Goal: Information Seeking & Learning: Understand process/instructions

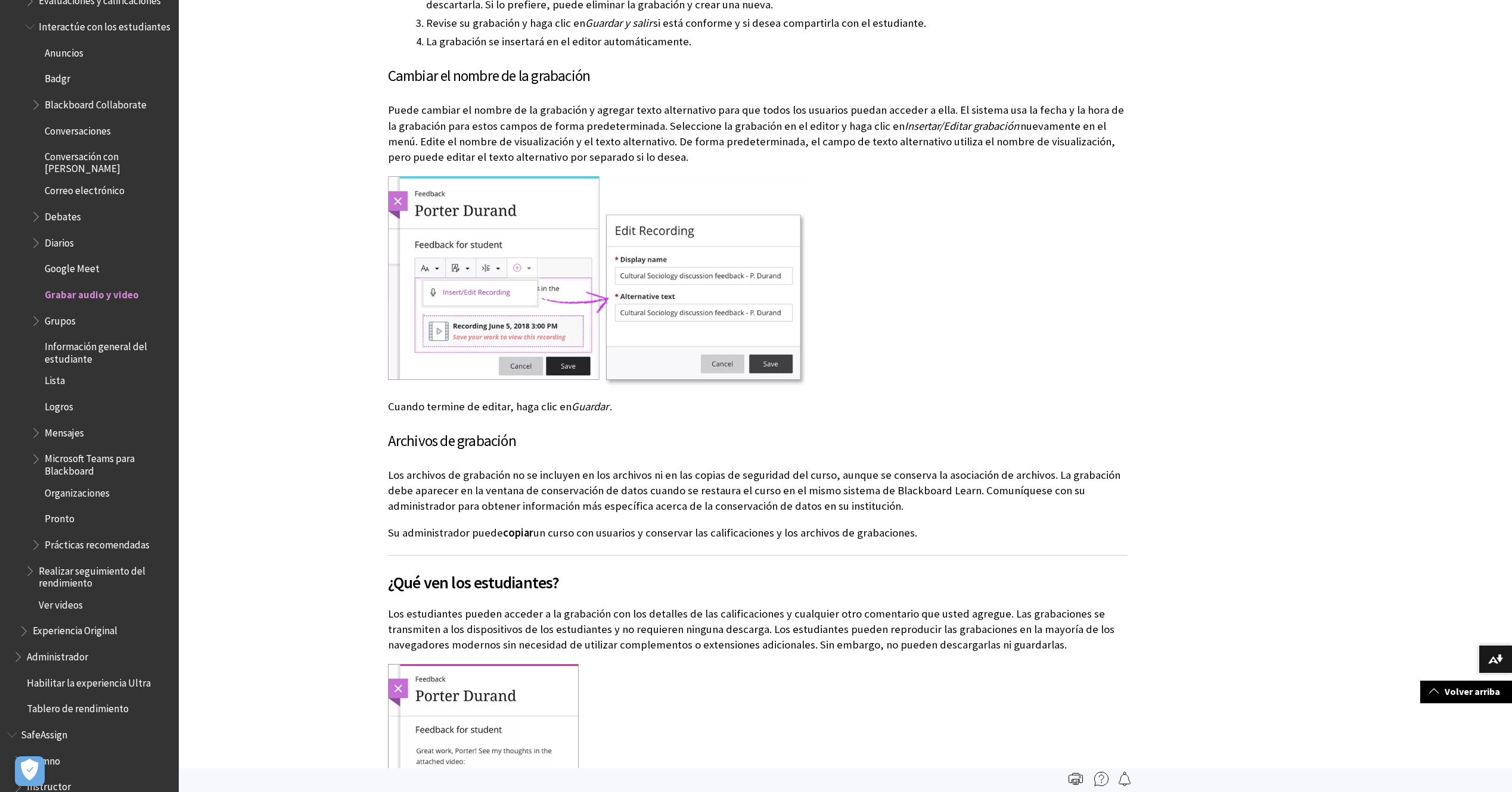
scroll to position [1605, 0]
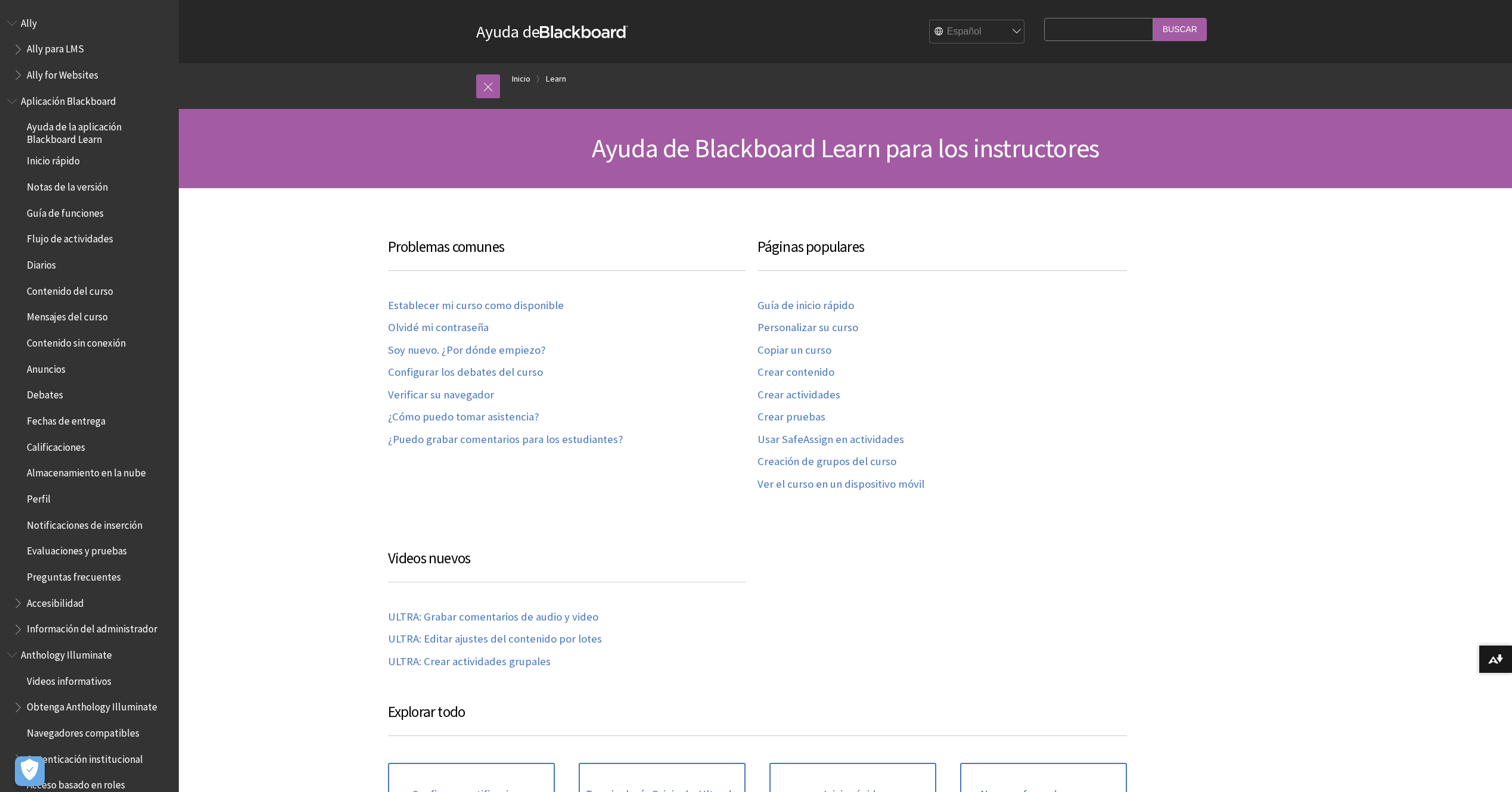
scroll to position [751, 0]
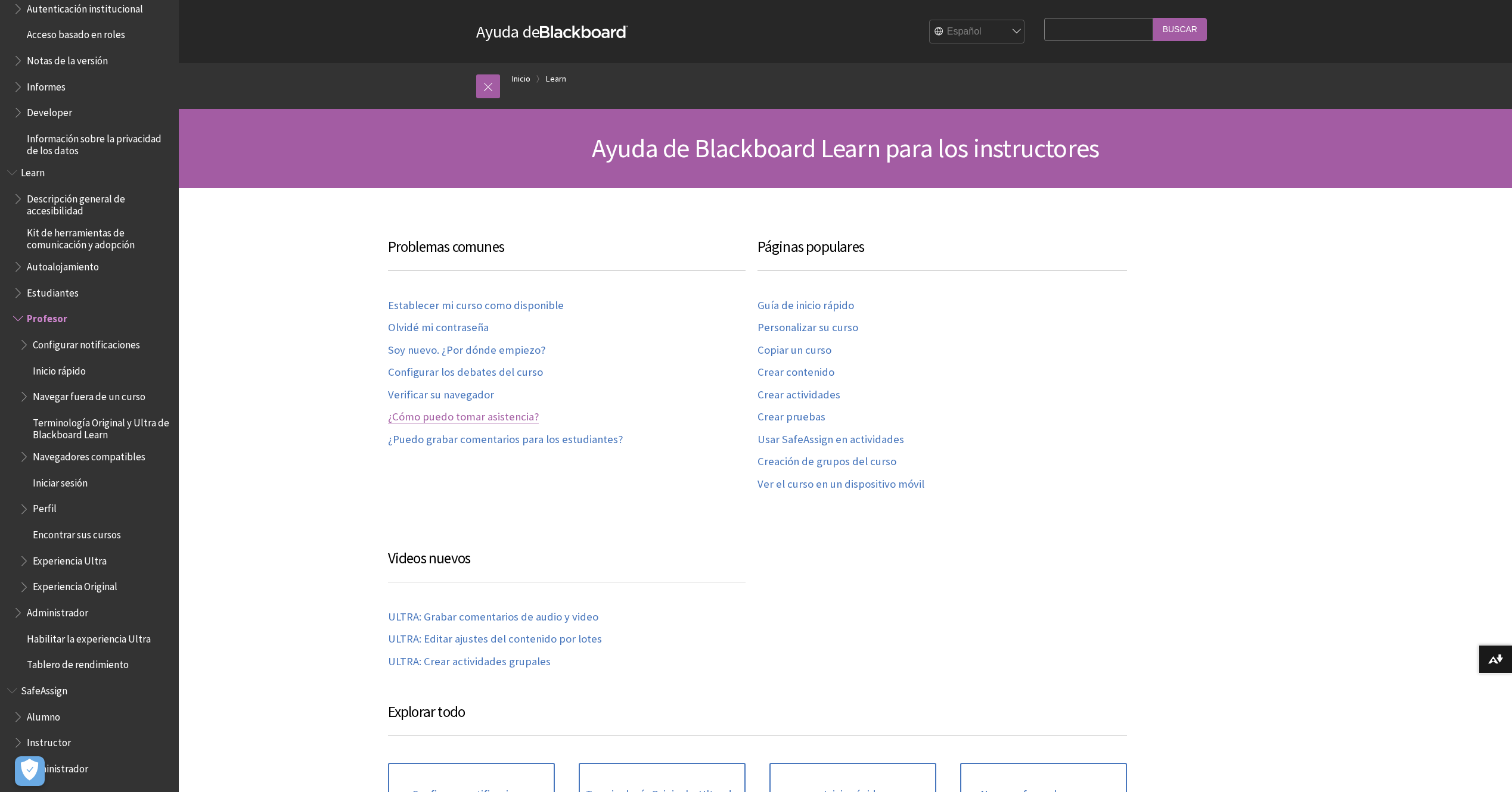
click at [504, 418] on link "¿Cómo puedo tomar asistencia?" at bounding box center [463, 418] width 150 height 14
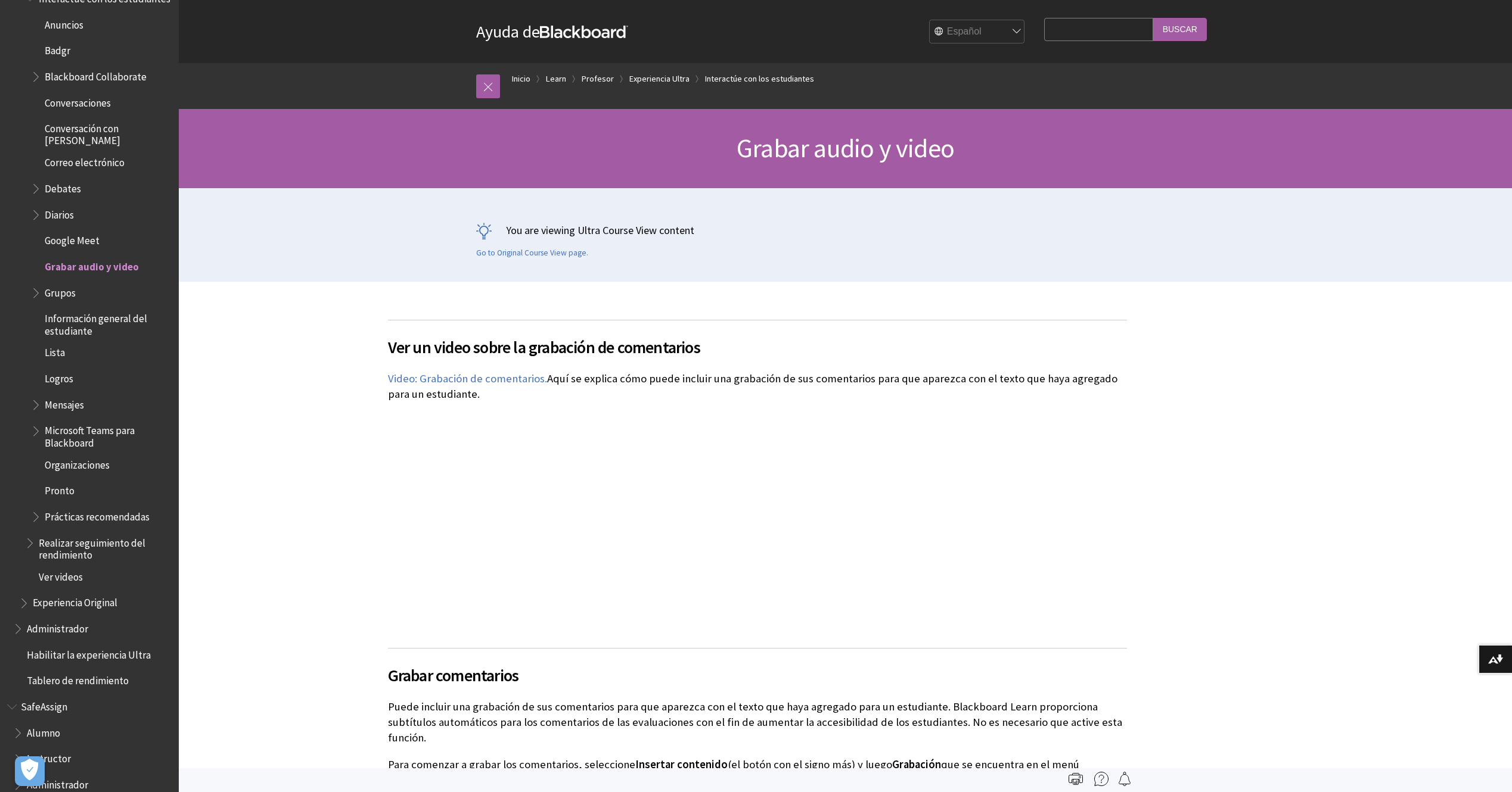
click at [1078, 31] on input "Search Query" at bounding box center [1098, 29] width 108 height 24
type input "como tomar asistencia"
click at [1153, 18] on input "Buscar" at bounding box center [1180, 29] width 54 height 24
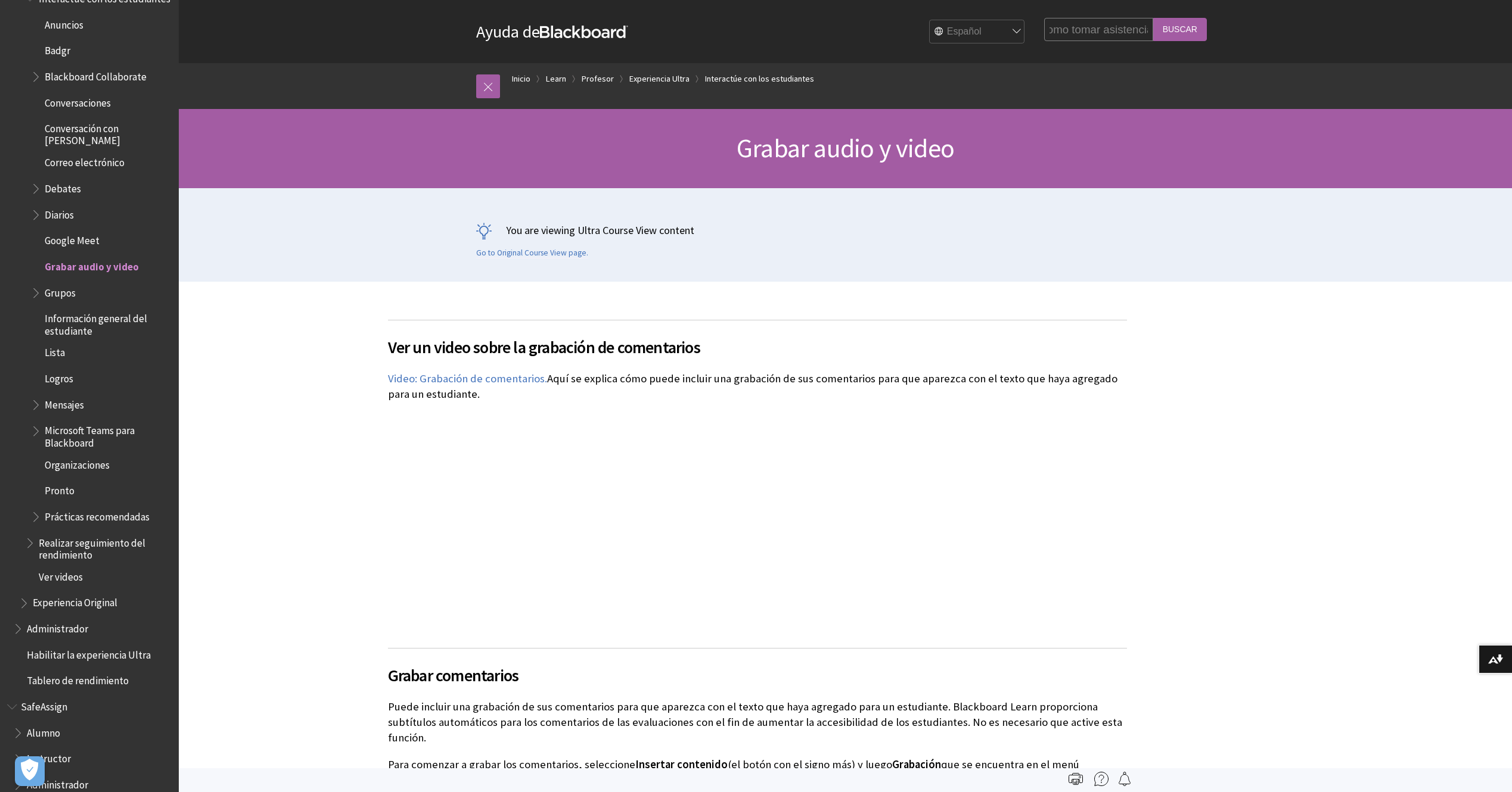
click at [1179, 32] on input "Buscar" at bounding box center [1180, 29] width 54 height 24
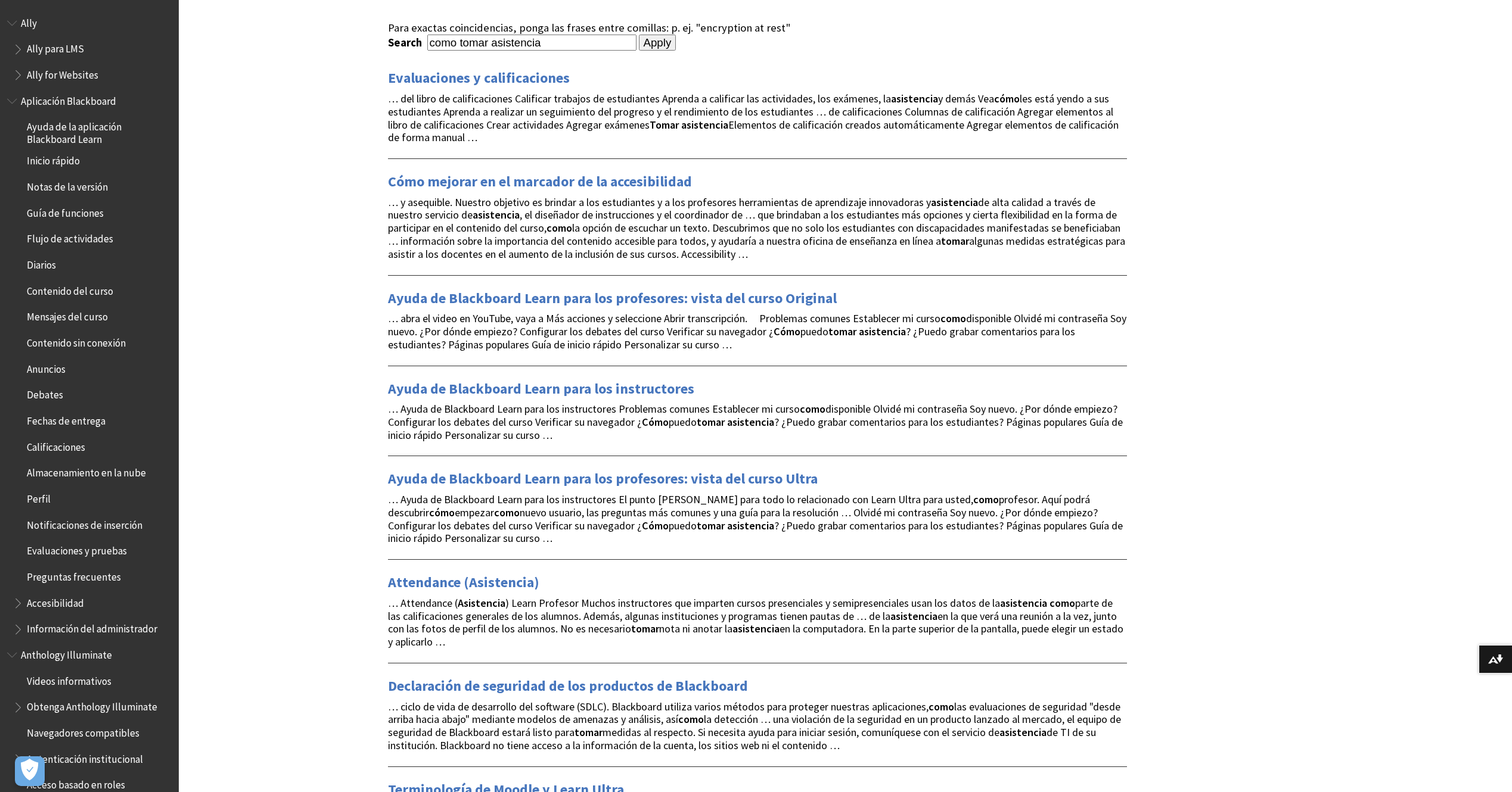
scroll to position [298, 0]
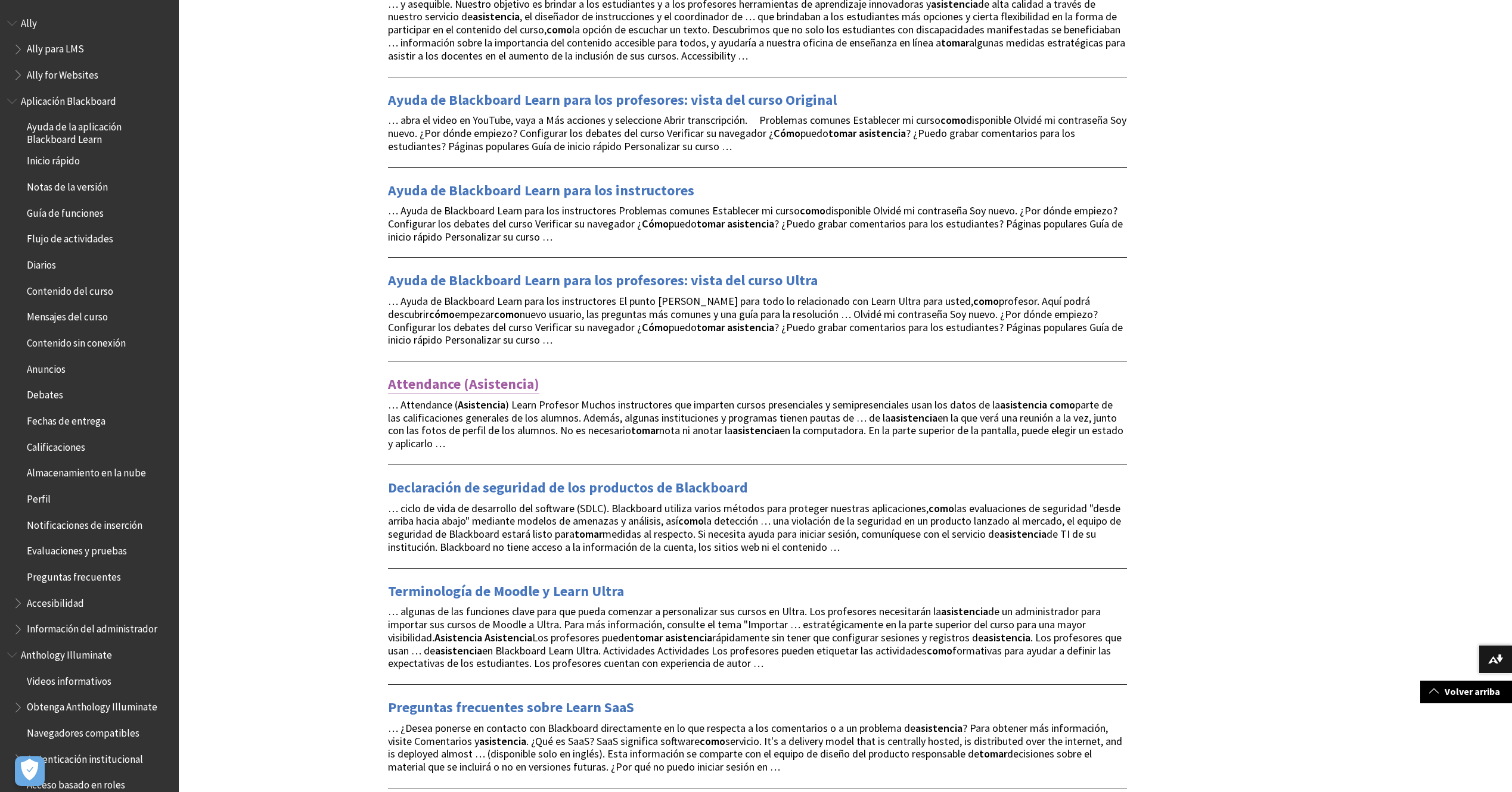
click at [466, 391] on link "Attendance (Asistencia)" at bounding box center [464, 383] width 151 height 19
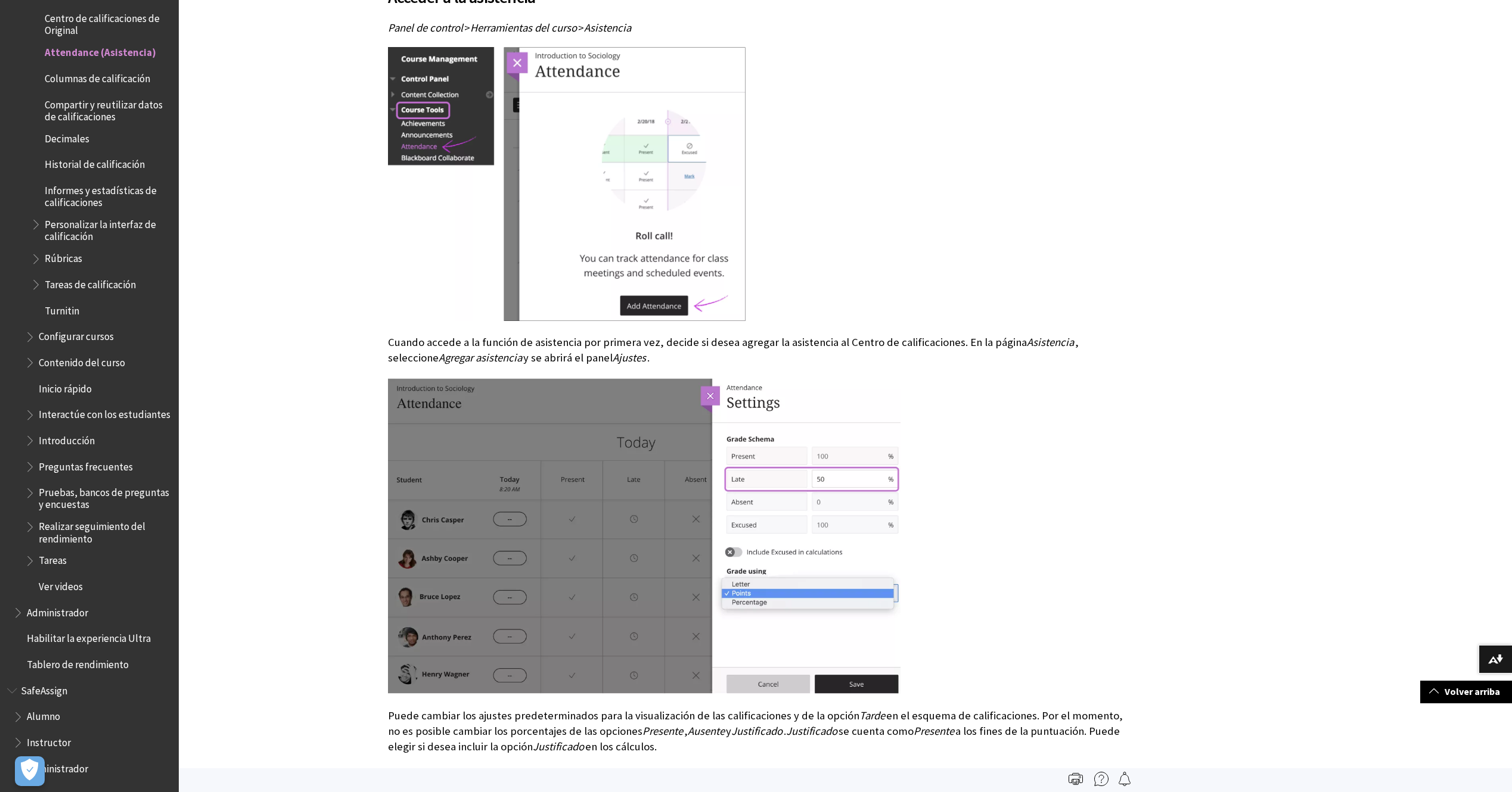
scroll to position [496, 0]
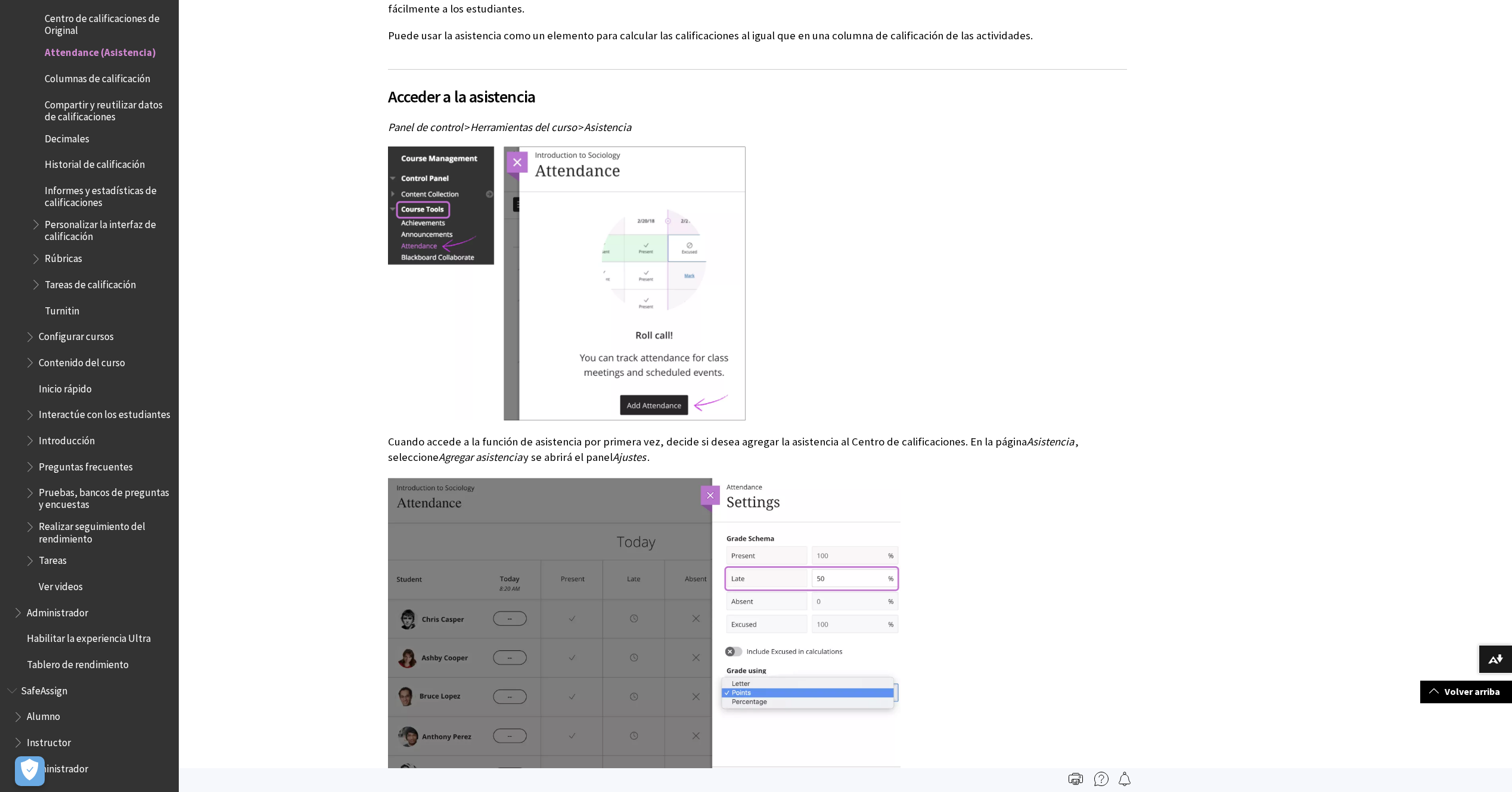
click at [430, 248] on img at bounding box center [567, 283] width 358 height 274
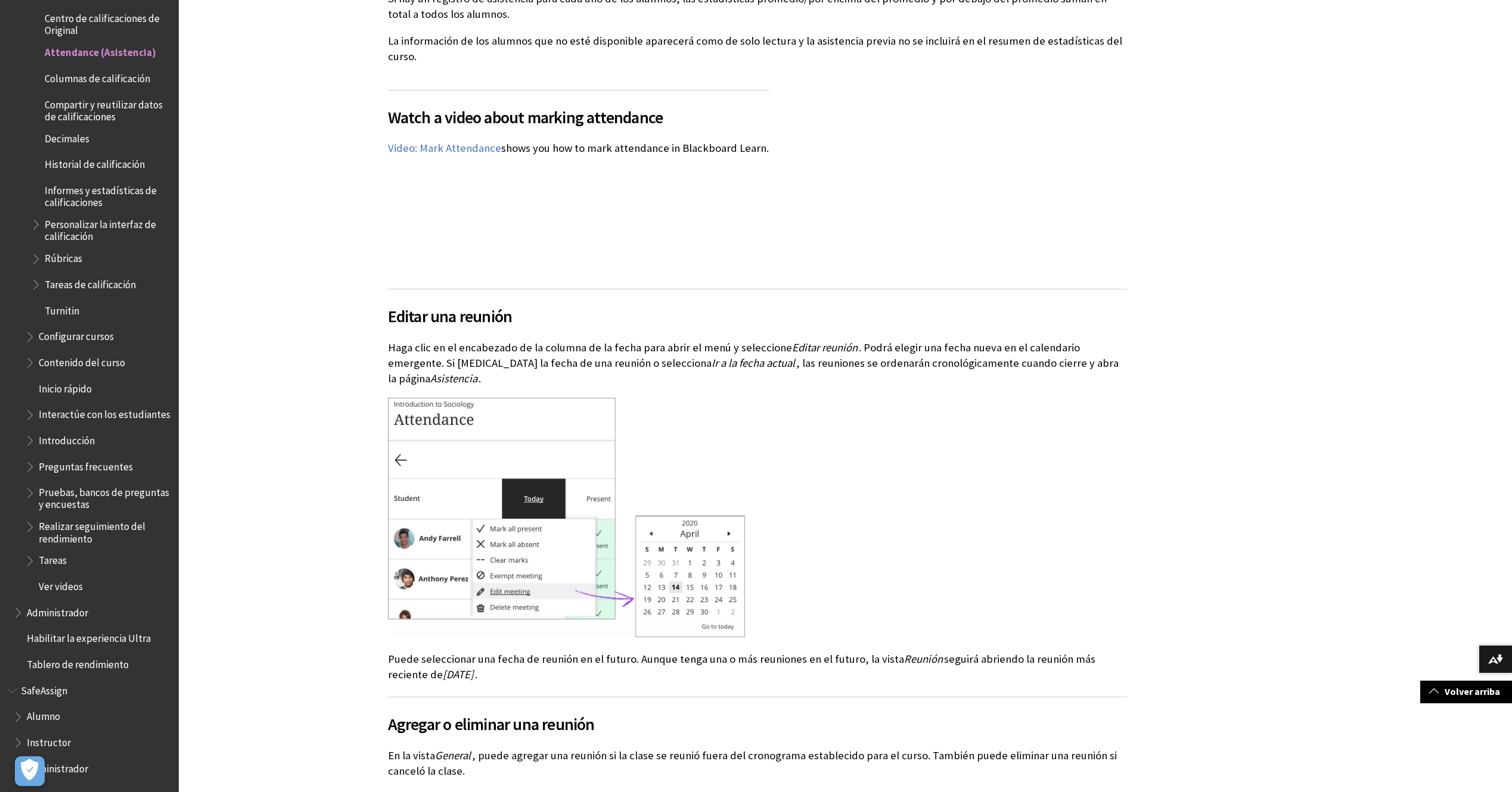
scroll to position [3773, 0]
